Goal: Check status: Check status

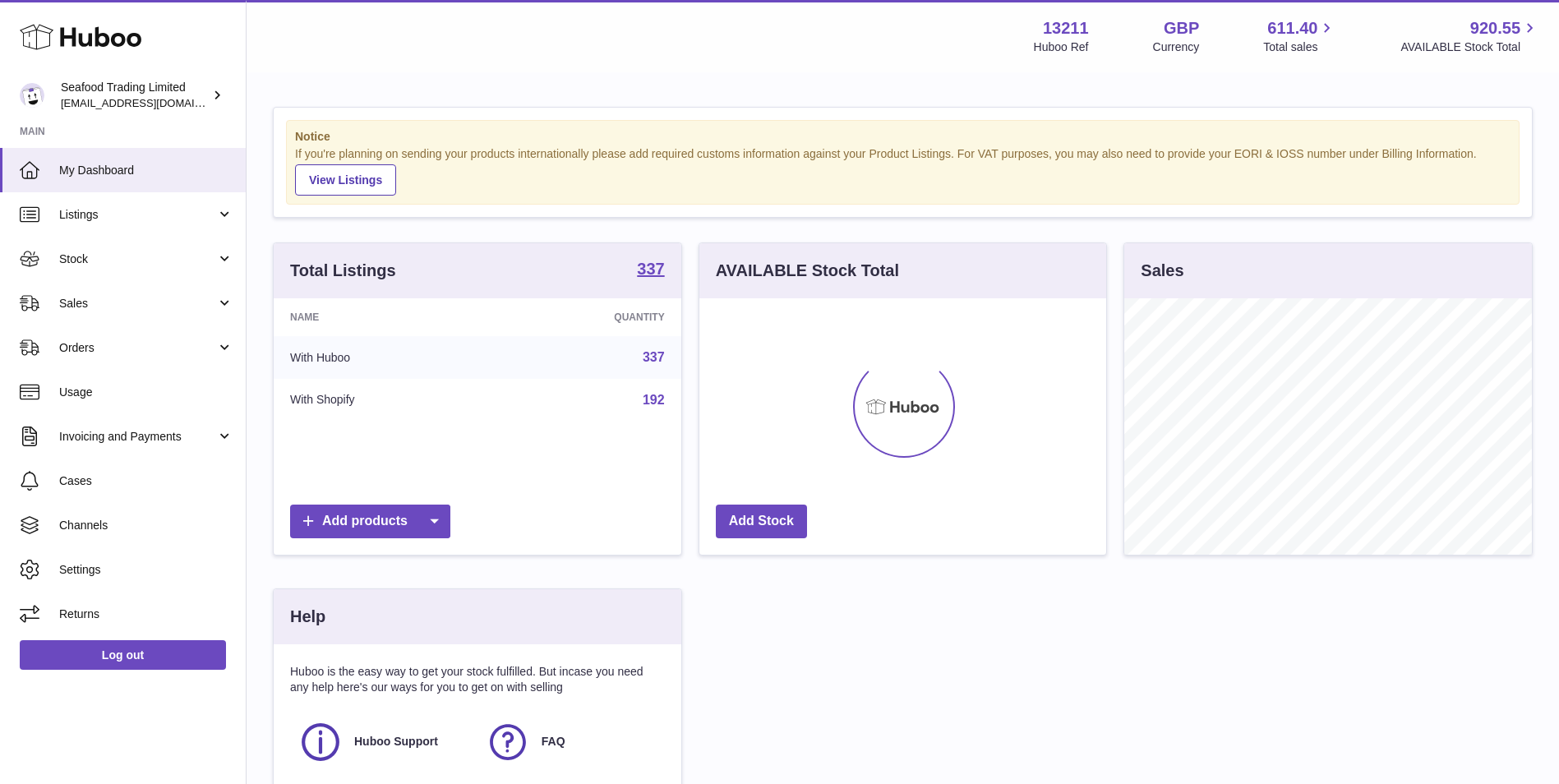
scroll to position [256, 407]
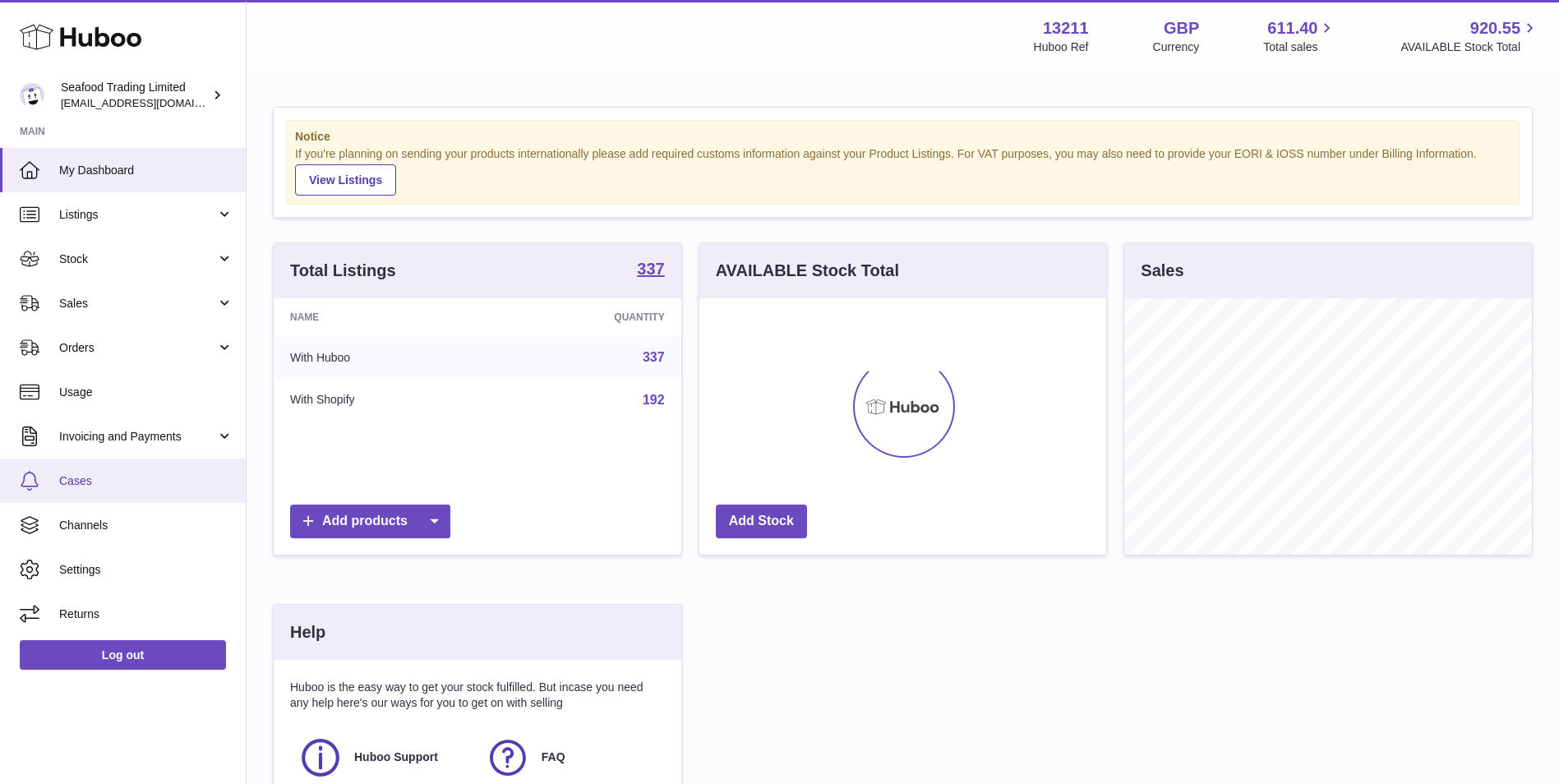
scroll to position [256, 407]
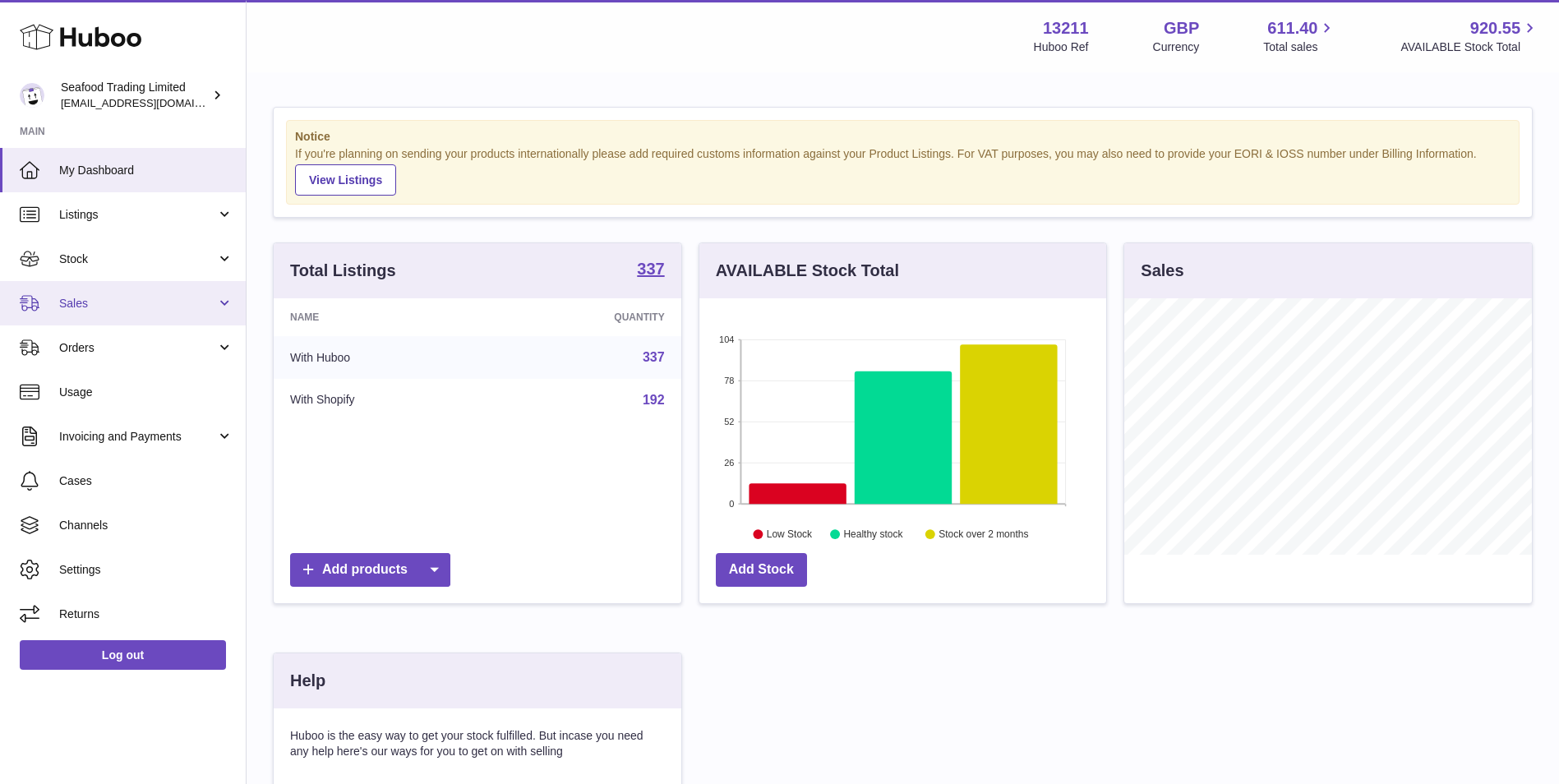
click at [154, 310] on span "Sales" at bounding box center [138, 304] width 157 height 16
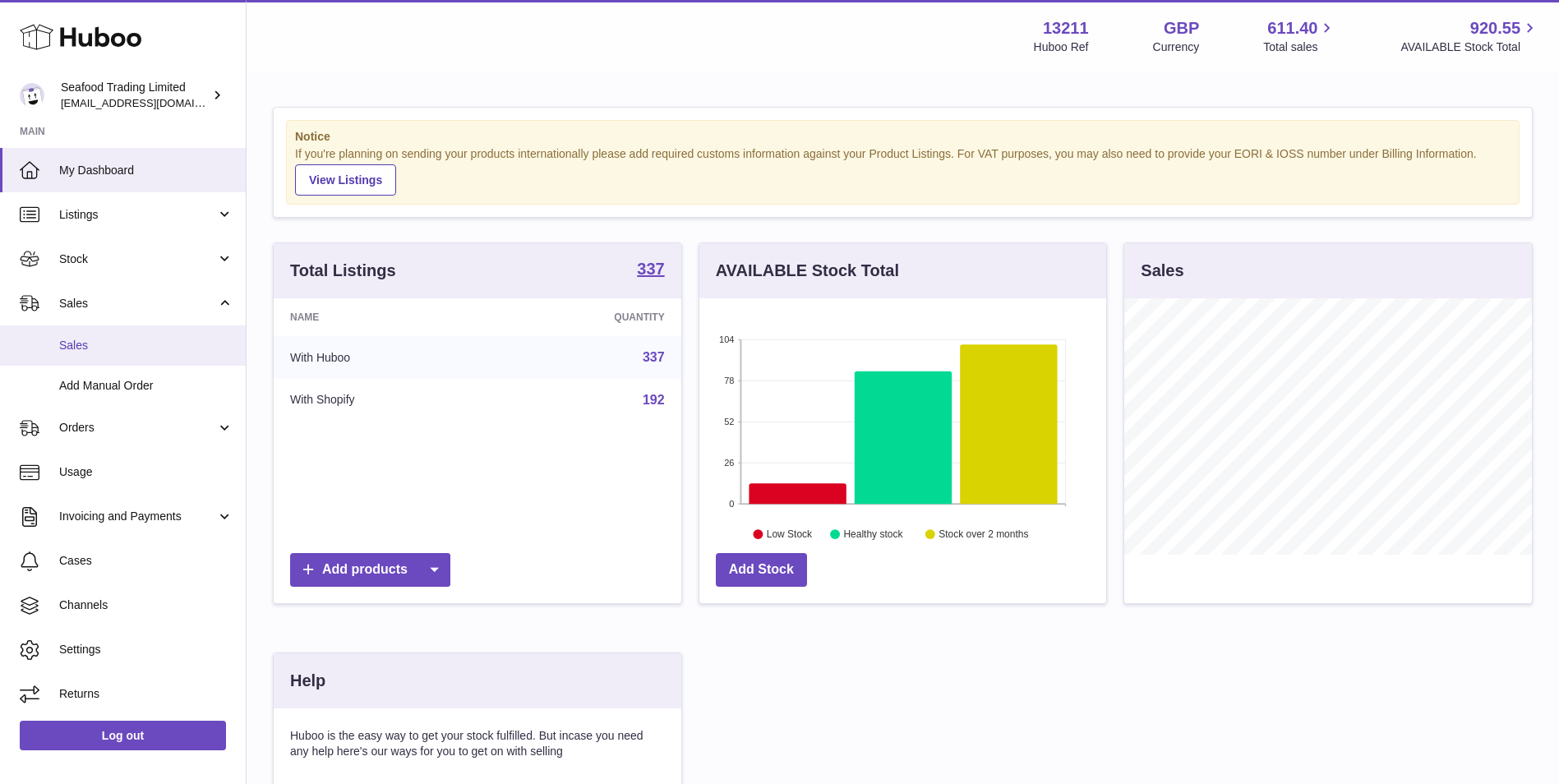
click at [161, 361] on link "Sales" at bounding box center [123, 345] width 246 height 41
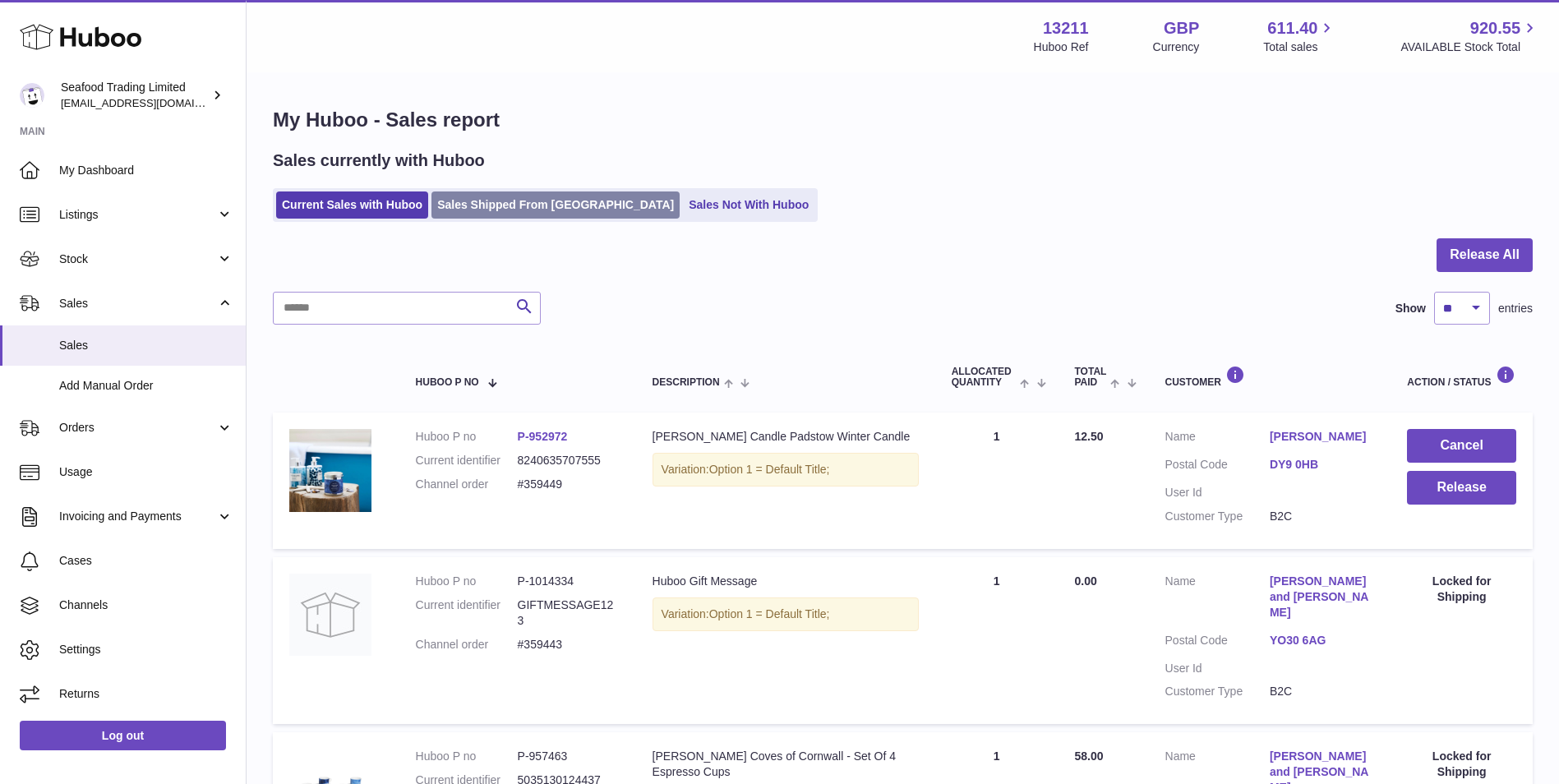
click at [514, 217] on link "Sales Shipped From Huboo" at bounding box center [556, 204] width 248 height 27
click at [515, 204] on link "Sales Shipped From Huboo" at bounding box center [556, 204] width 248 height 27
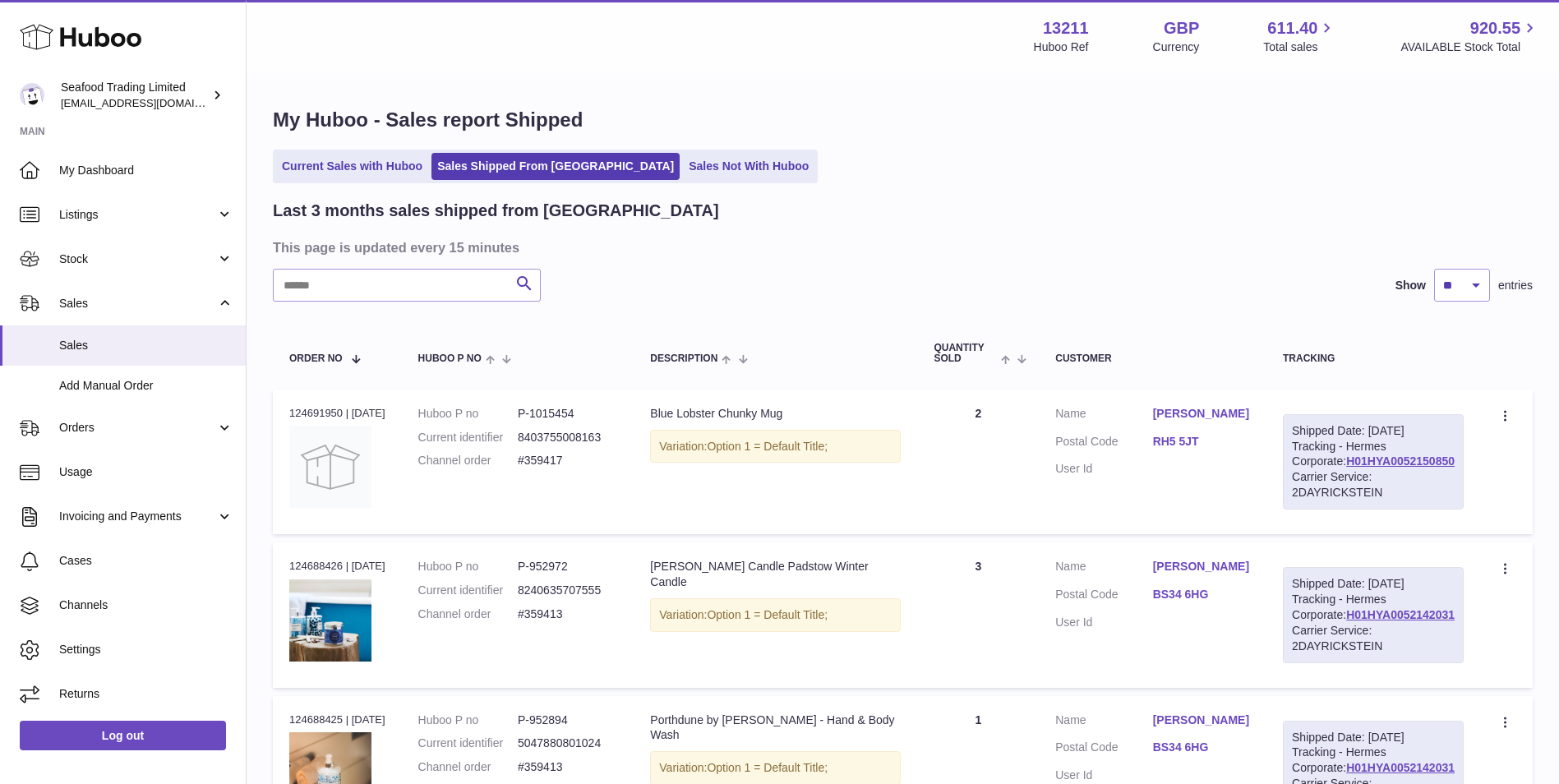
click at [431, 286] on input "text" at bounding box center [406, 285] width 268 height 33
type input "******"
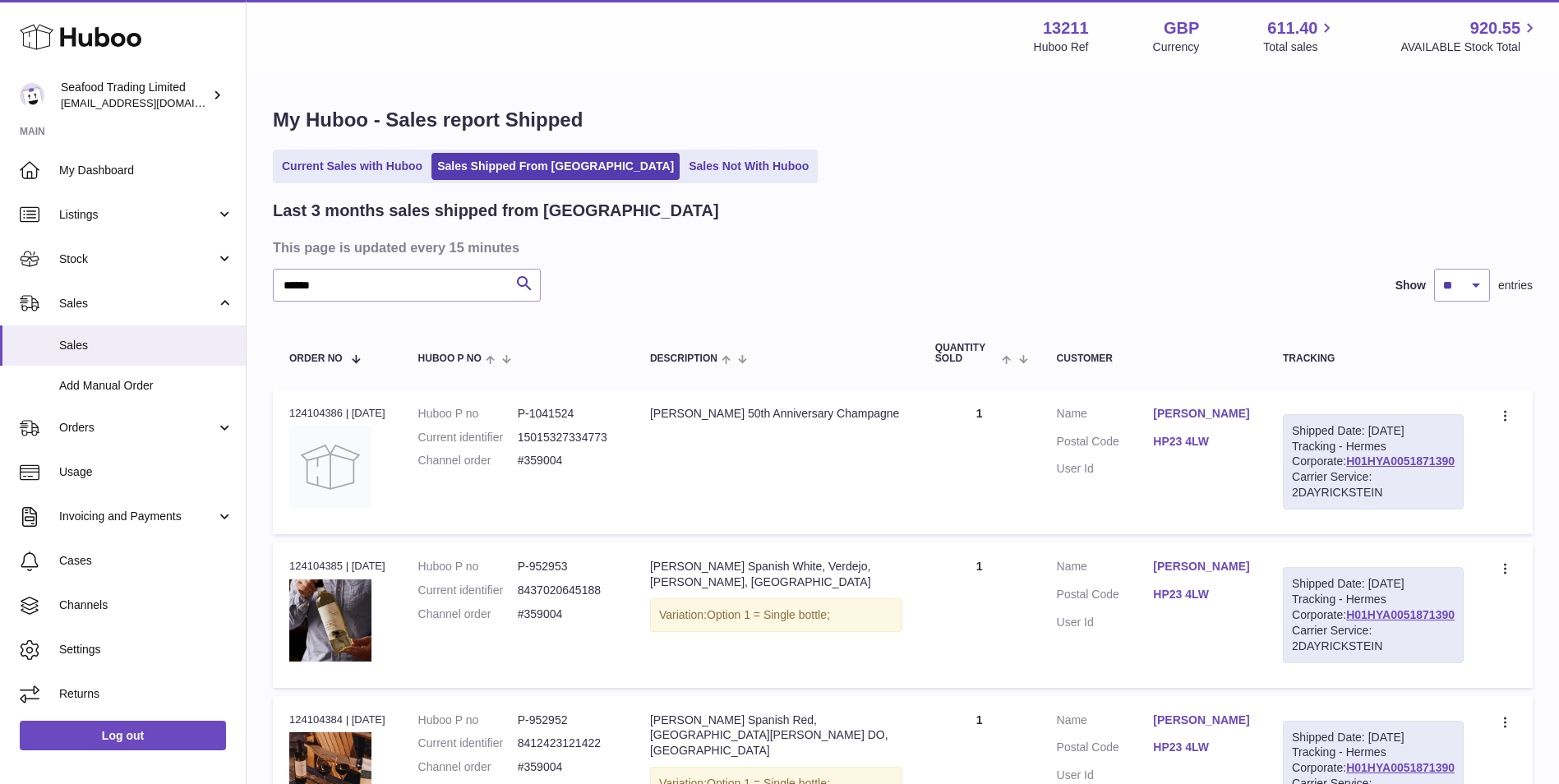
click at [1222, 443] on link "HP23 4LW" at bounding box center [1202, 442] width 97 height 16
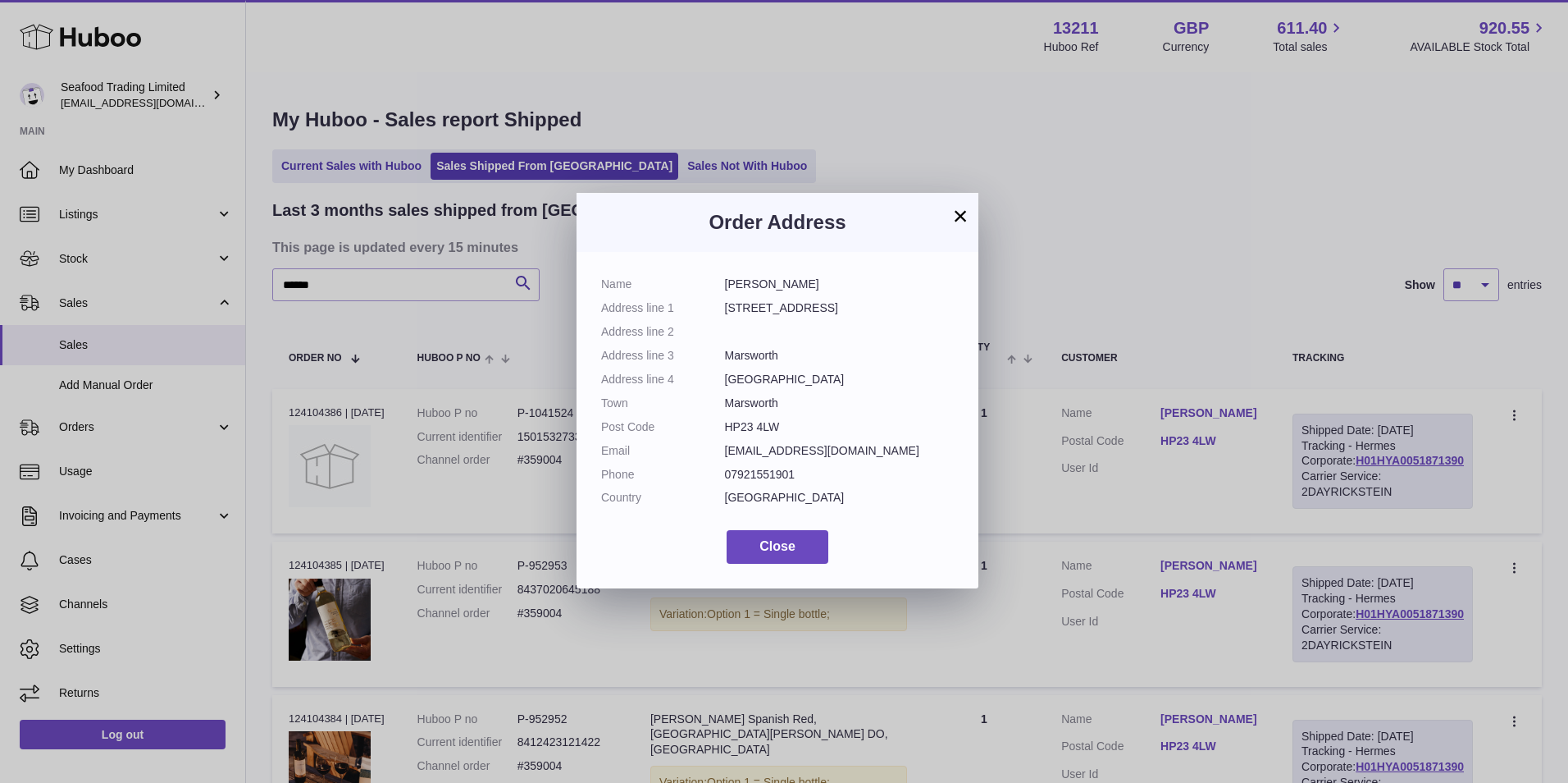
drag, startPoint x: 788, startPoint y: 432, endPoint x: 722, endPoint y: 430, distance: 66.0
click at [722, 430] on dl "Name Melanie Bird Address line 1 53 Lower Icknield Way Address line 2 Address l…" at bounding box center [778, 395] width 353 height 237
copy dl "HP23 4LW"
click at [769, 551] on span "Close" at bounding box center [778, 546] width 36 height 14
